Goal: Transaction & Acquisition: Purchase product/service

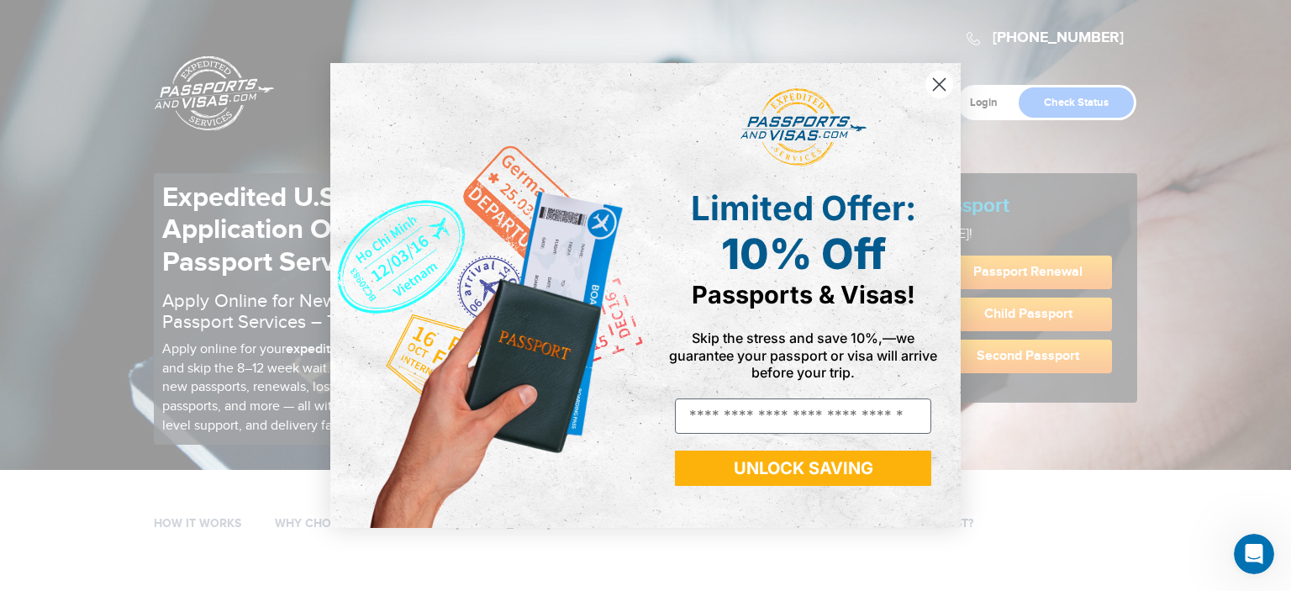
click at [937, 83] on icon "Close dialog" at bounding box center [939, 84] width 12 height 12
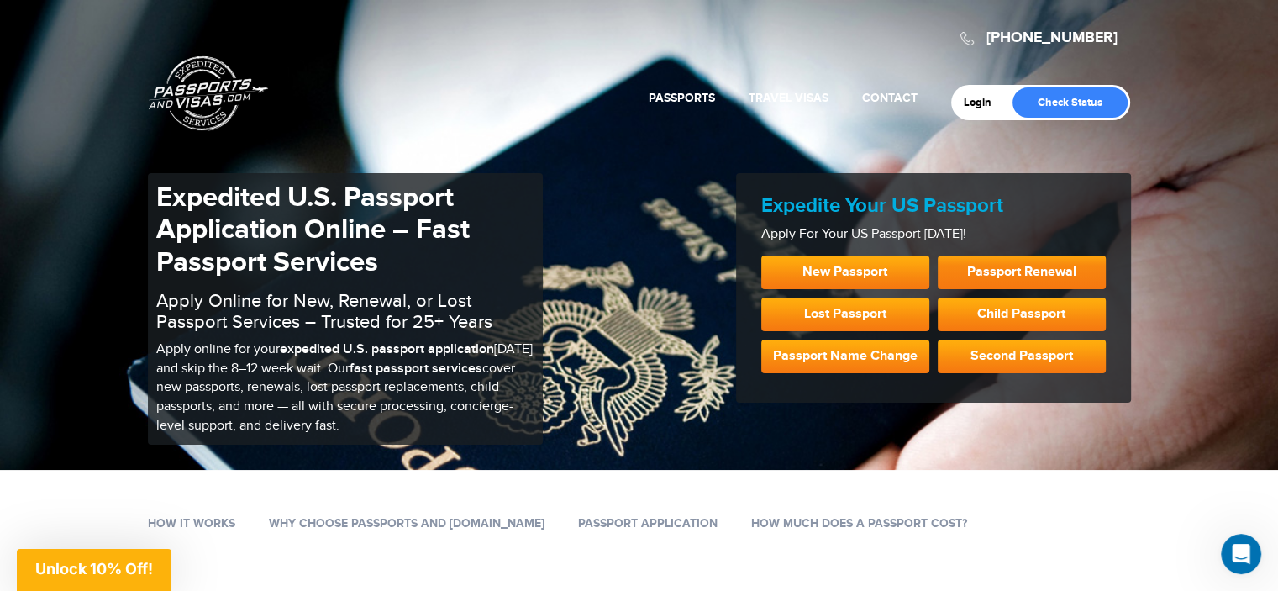
click at [1039, 273] on link "Passport Renewal" at bounding box center [1022, 272] width 168 height 34
